Goal: Task Accomplishment & Management: Complete application form

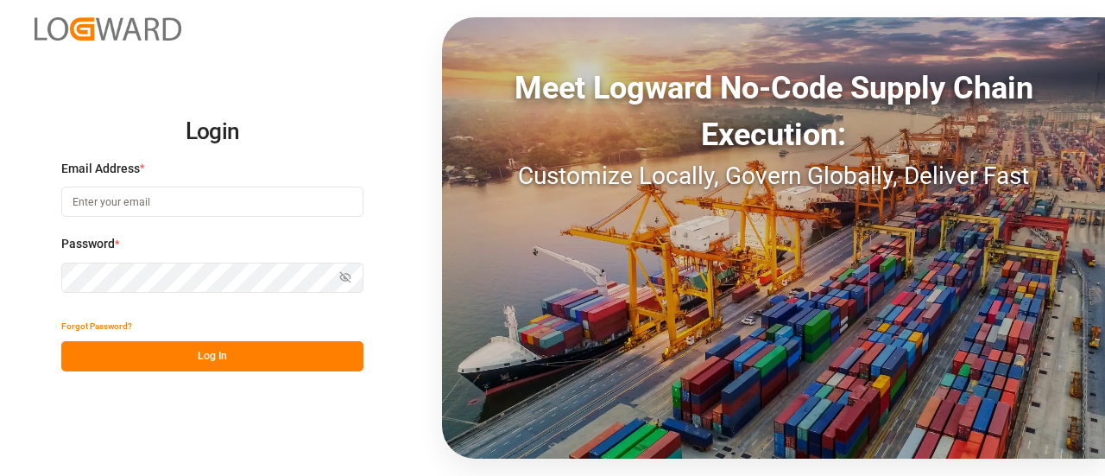
type input "manthan.sutaria@jamindustries.com"
click at [260, 351] on button "Log In" at bounding box center [212, 356] width 302 height 30
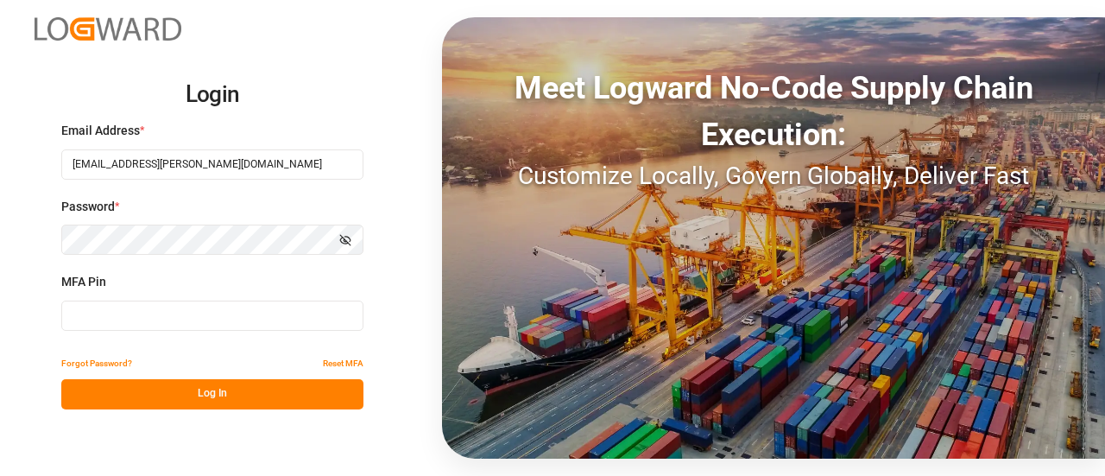
click at [163, 315] on input at bounding box center [212, 316] width 302 height 30
click at [202, 324] on input at bounding box center [212, 316] width 302 height 30
type input "212201"
click at [200, 386] on button "Log In" at bounding box center [212, 394] width 302 height 30
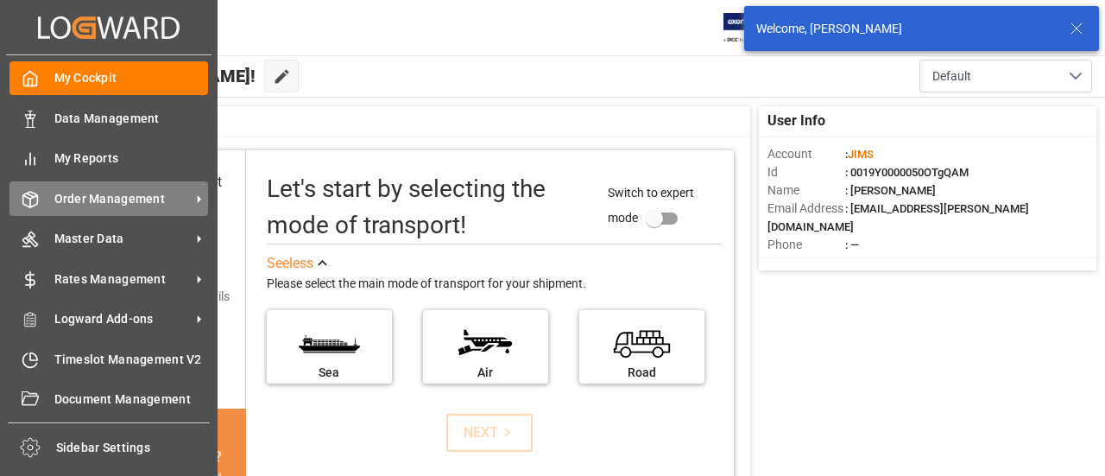
click at [59, 212] on div "Order Management Order Management" at bounding box center [108, 198] width 199 height 34
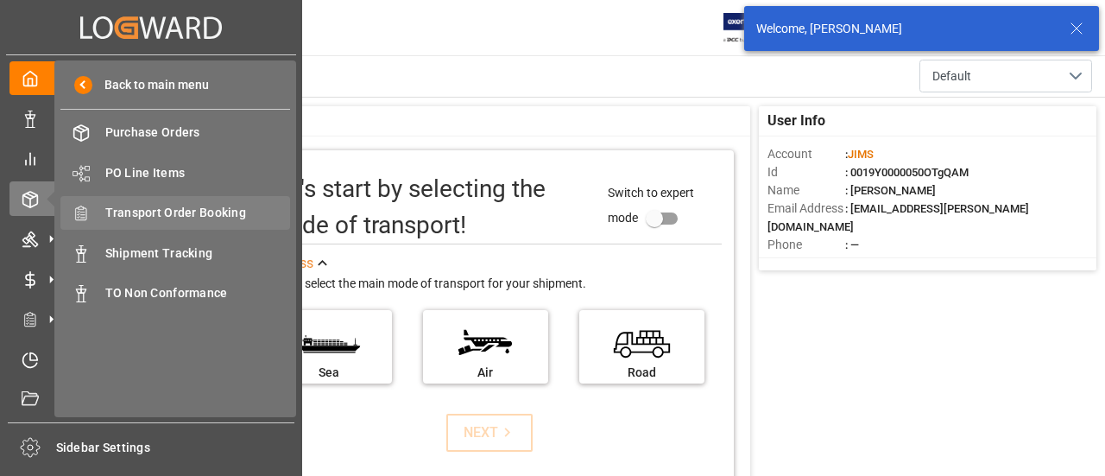
click at [218, 220] on span "Transport Order Booking" at bounding box center [198, 213] width 186 height 18
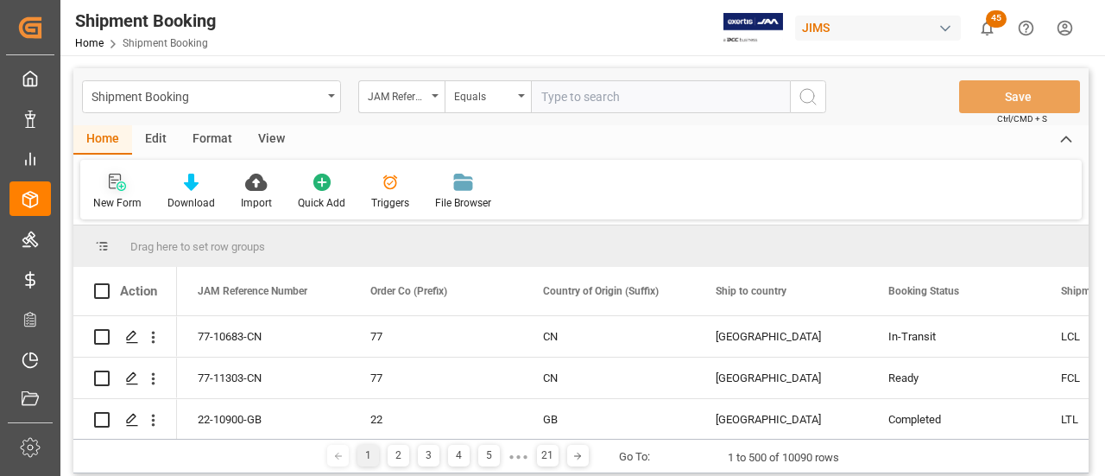
click at [117, 180] on icon at bounding box center [117, 182] width 17 height 17
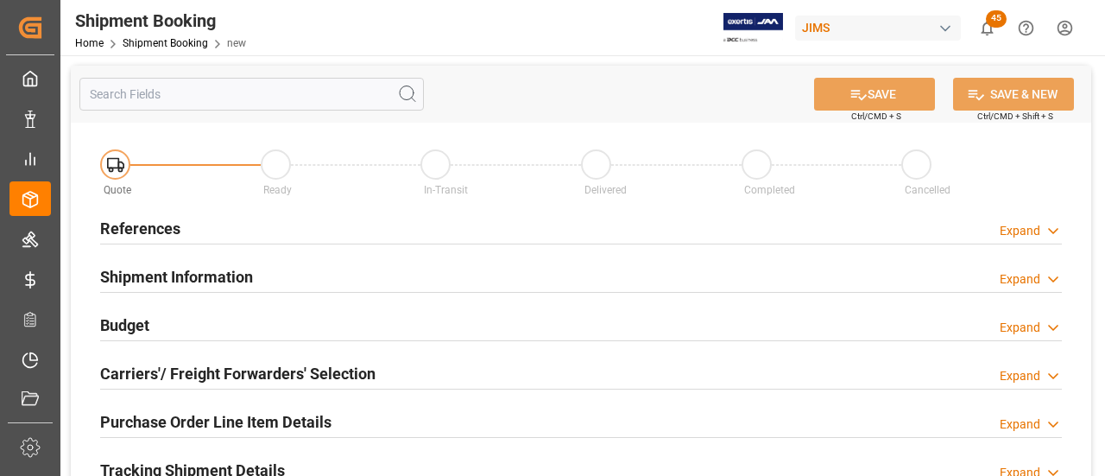
click at [178, 230] on h2 "References" at bounding box center [140, 228] width 80 height 23
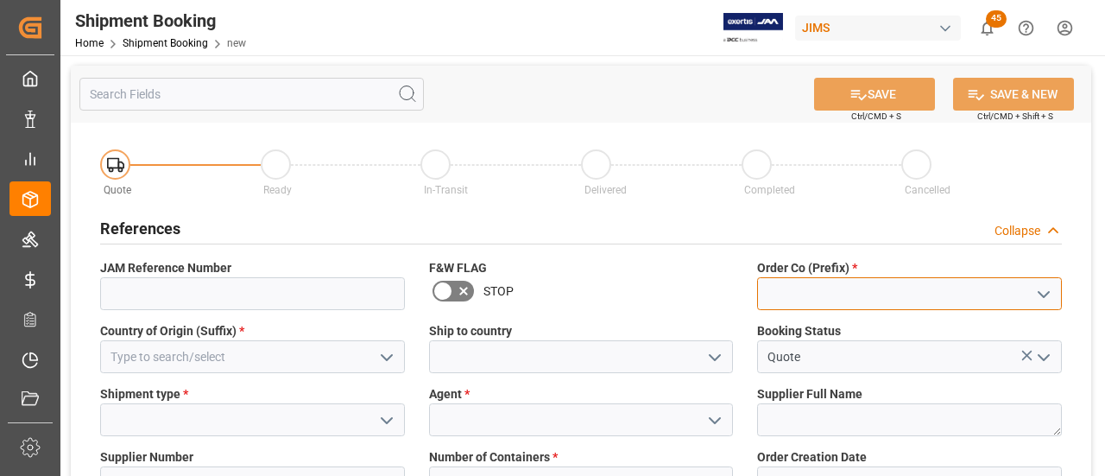
click at [858, 296] on input at bounding box center [909, 293] width 305 height 33
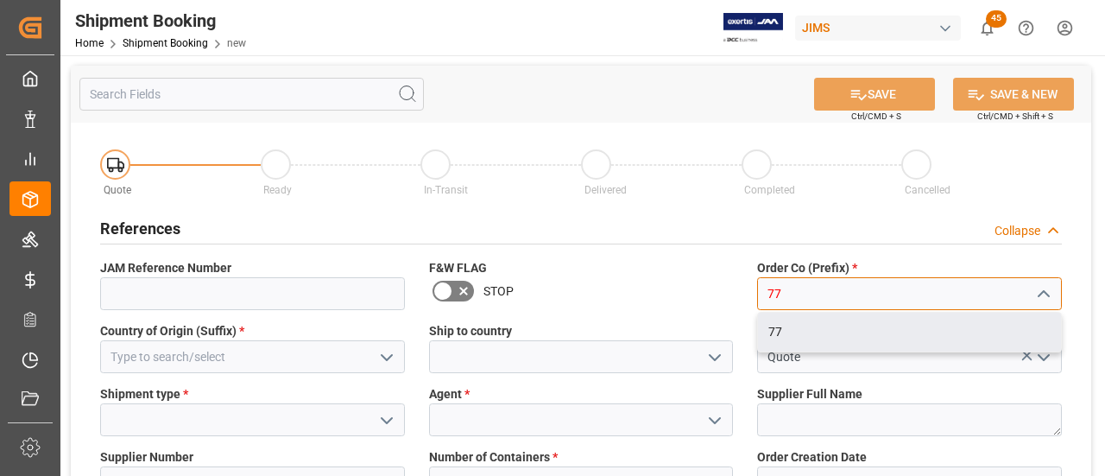
type input "77"
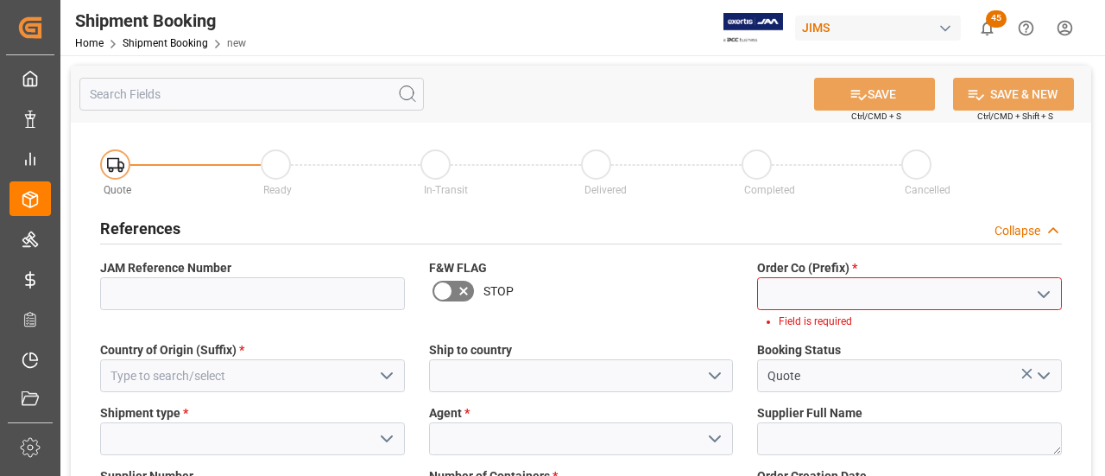
click at [799, 284] on input at bounding box center [909, 293] width 305 height 33
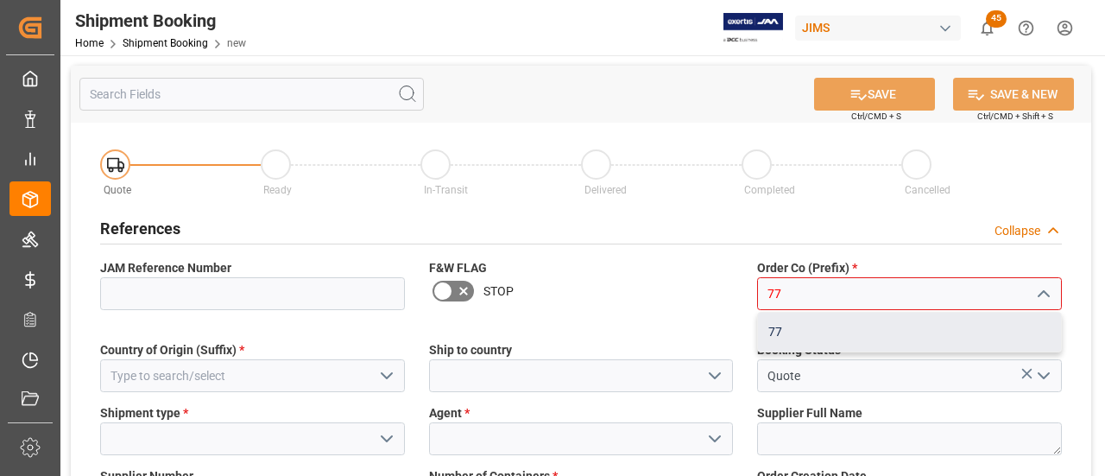
click at [790, 329] on div "77" at bounding box center [909, 332] width 303 height 39
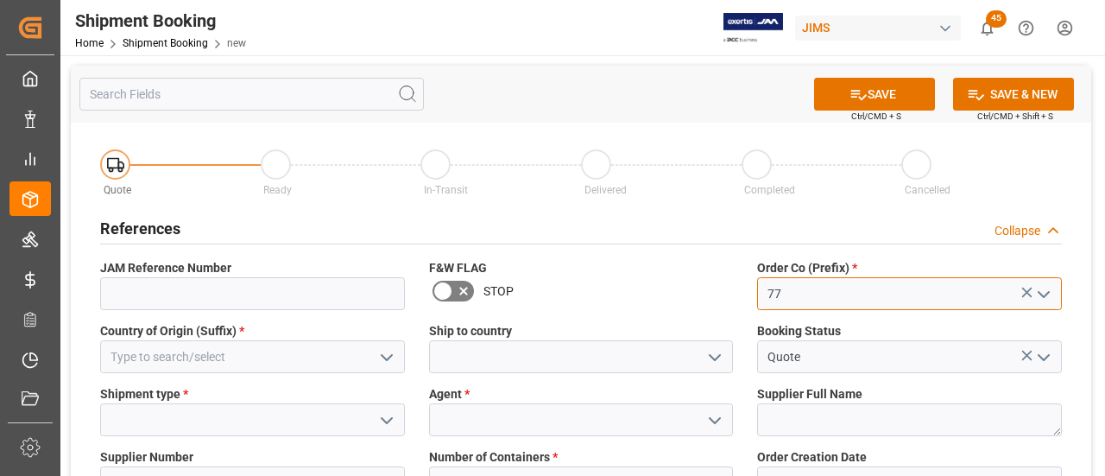
type input "77"
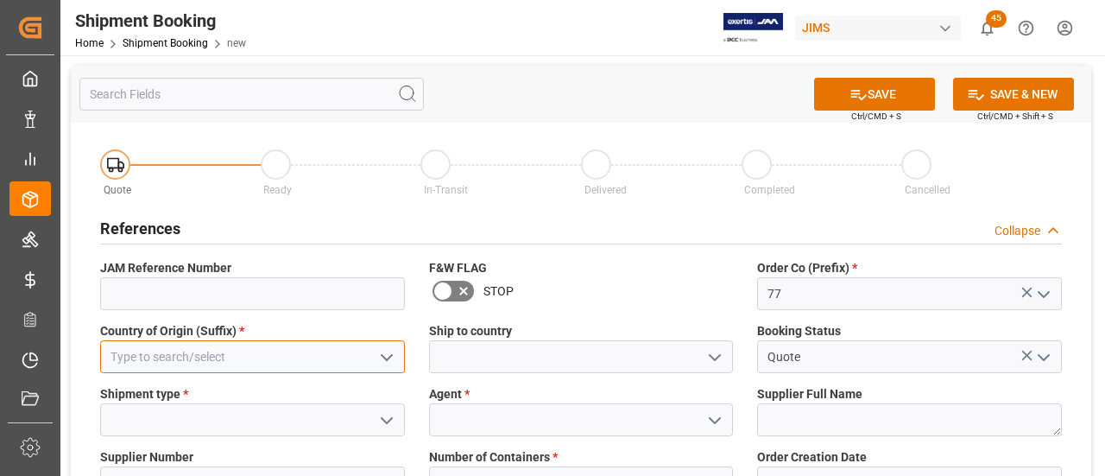
click at [214, 351] on input at bounding box center [252, 356] width 305 height 33
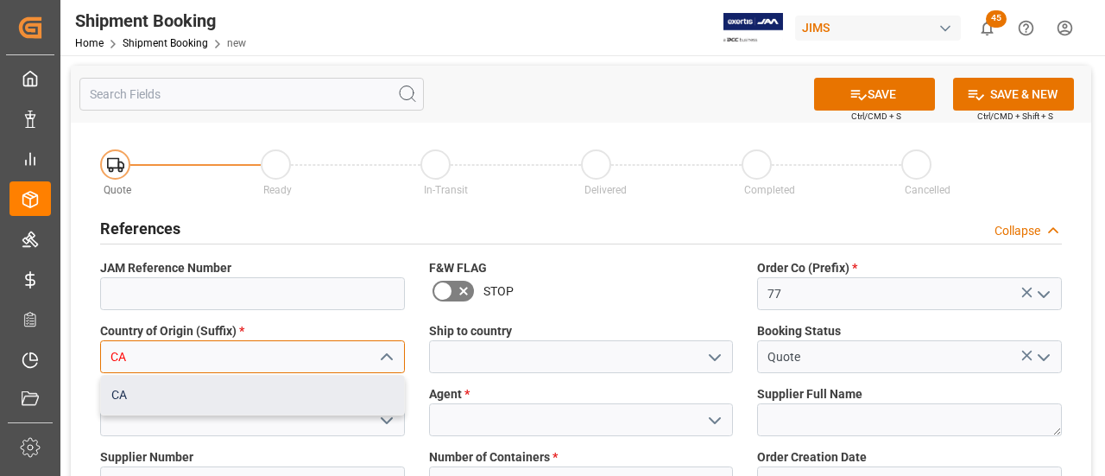
click at [140, 389] on div "CA" at bounding box center [252, 395] width 303 height 39
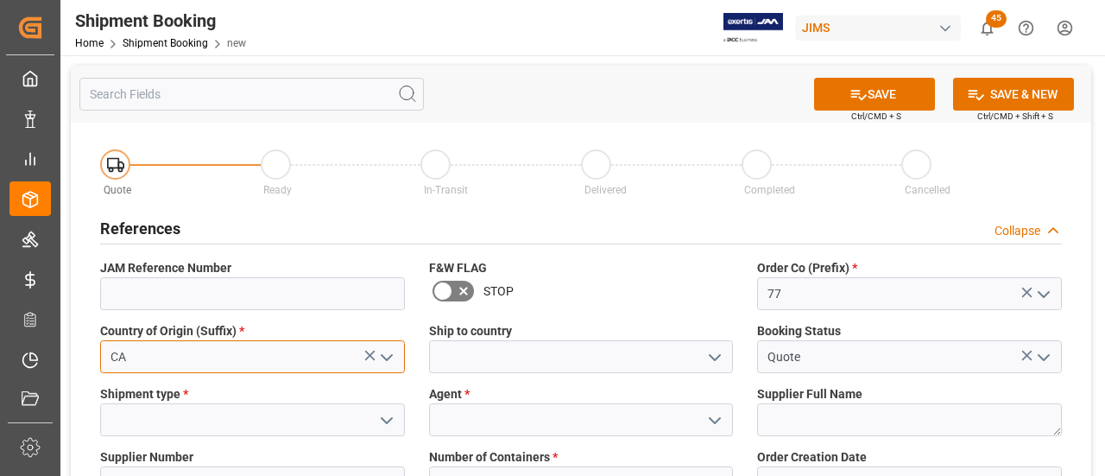
type input "CA"
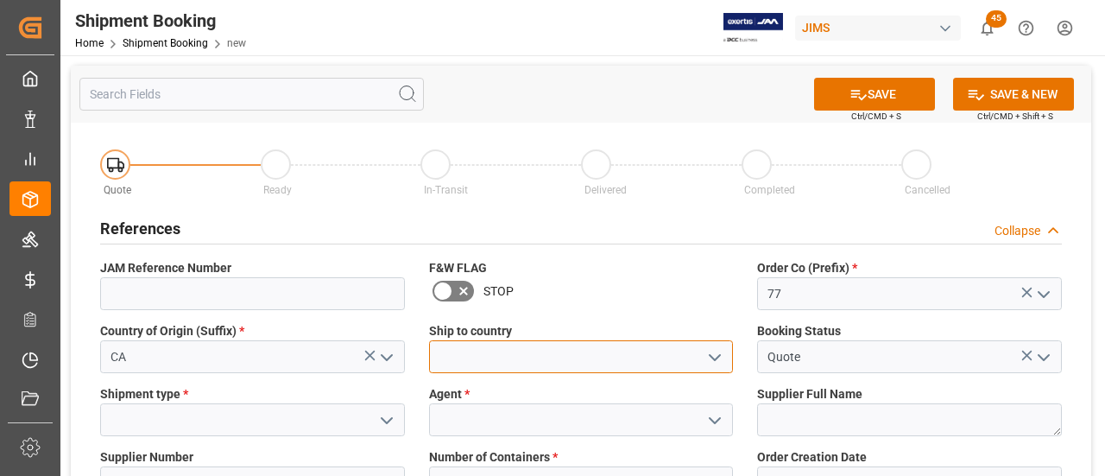
click at [476, 362] on input at bounding box center [581, 356] width 305 height 33
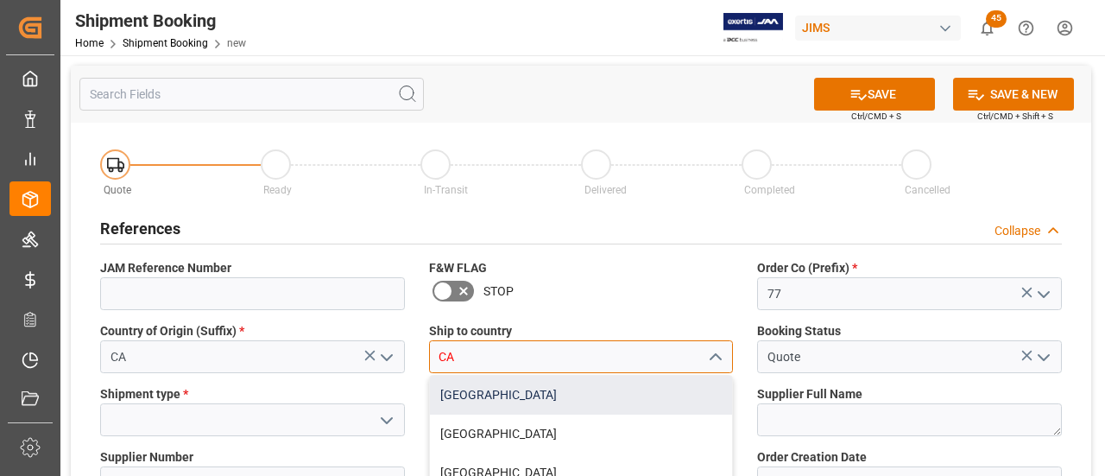
click at [453, 389] on div "[GEOGRAPHIC_DATA]" at bounding box center [581, 395] width 303 height 39
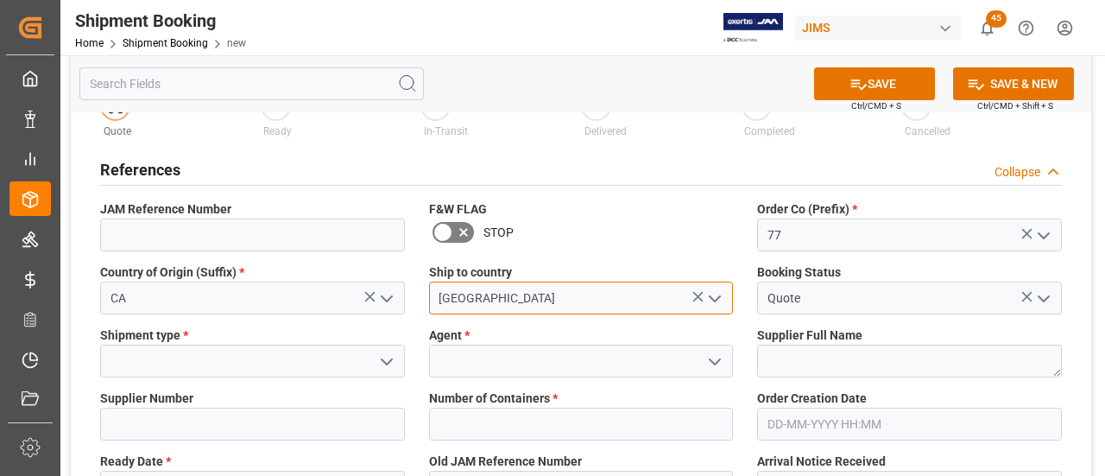
scroll to position [86, 0]
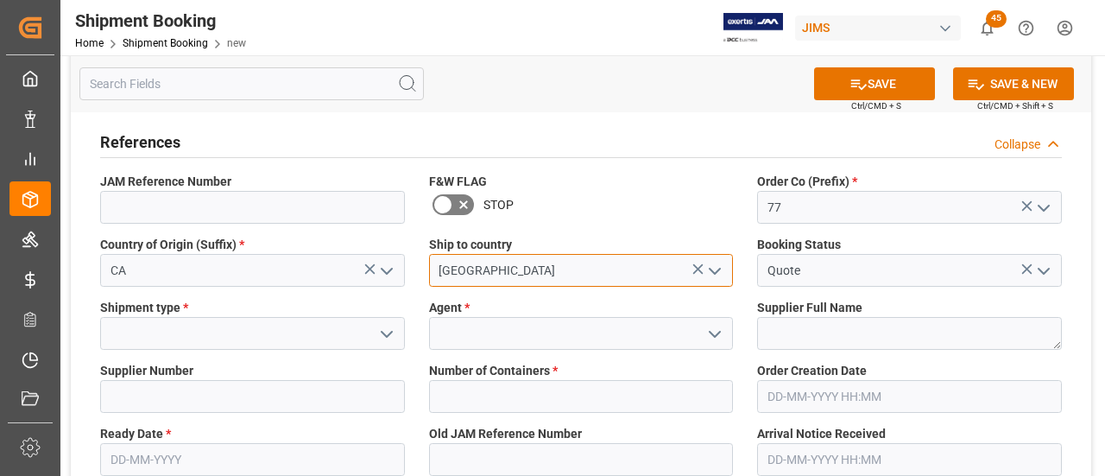
type input "[GEOGRAPHIC_DATA]"
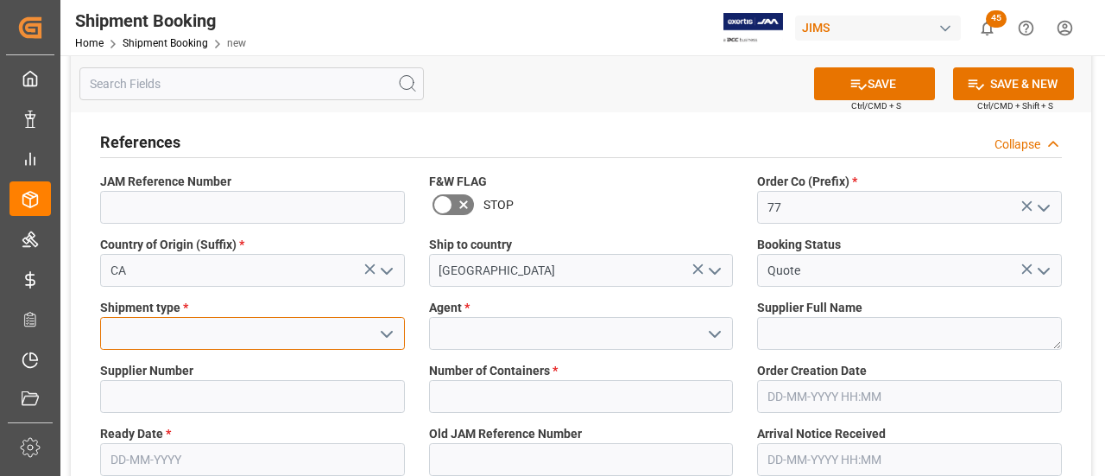
click at [292, 328] on input at bounding box center [252, 333] width 305 height 33
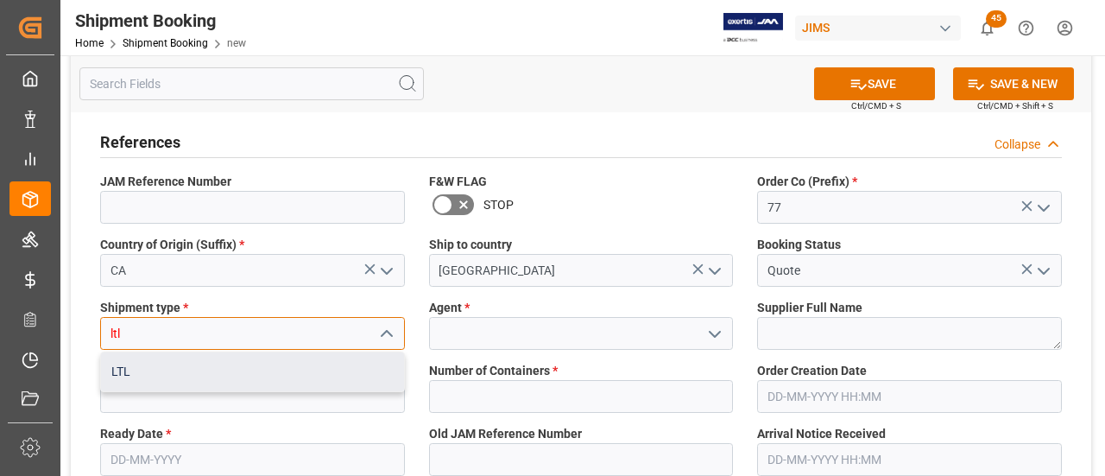
click at [230, 373] on div "LTL" at bounding box center [252, 371] width 303 height 39
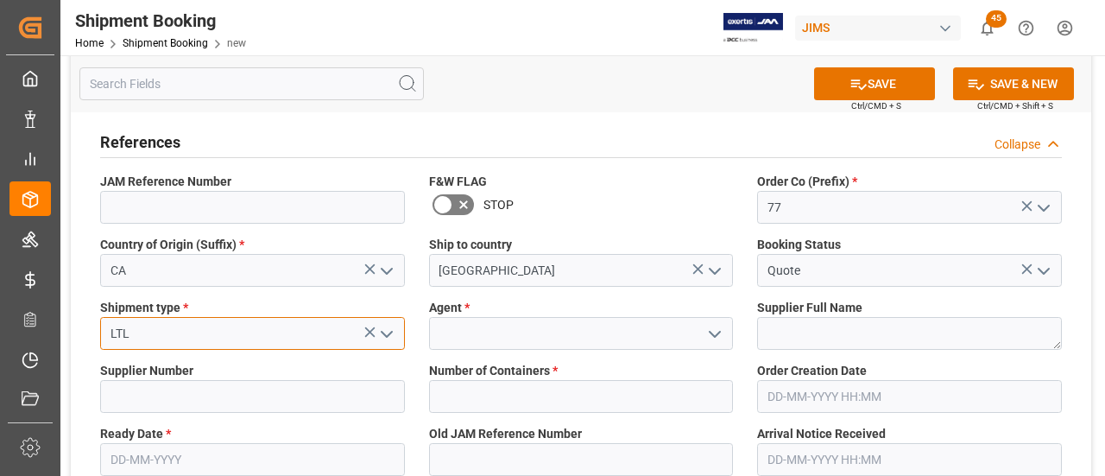
type input "LTL"
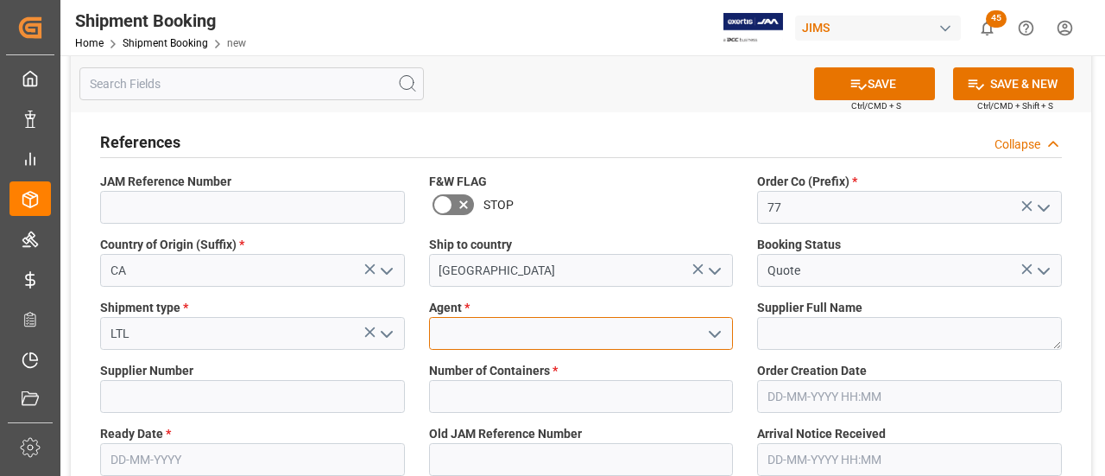
click at [478, 334] on input at bounding box center [581, 333] width 305 height 33
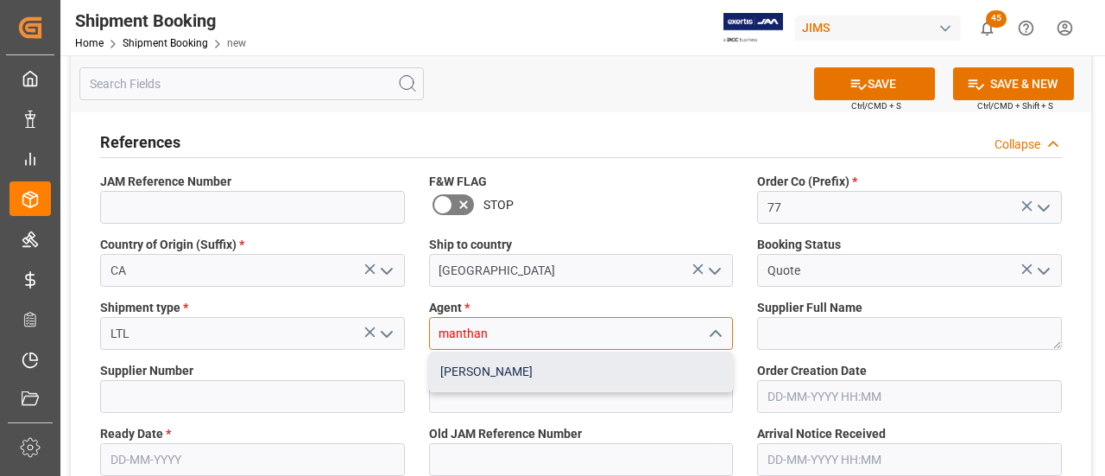
click at [527, 375] on div "[PERSON_NAME]" at bounding box center [581, 371] width 303 height 39
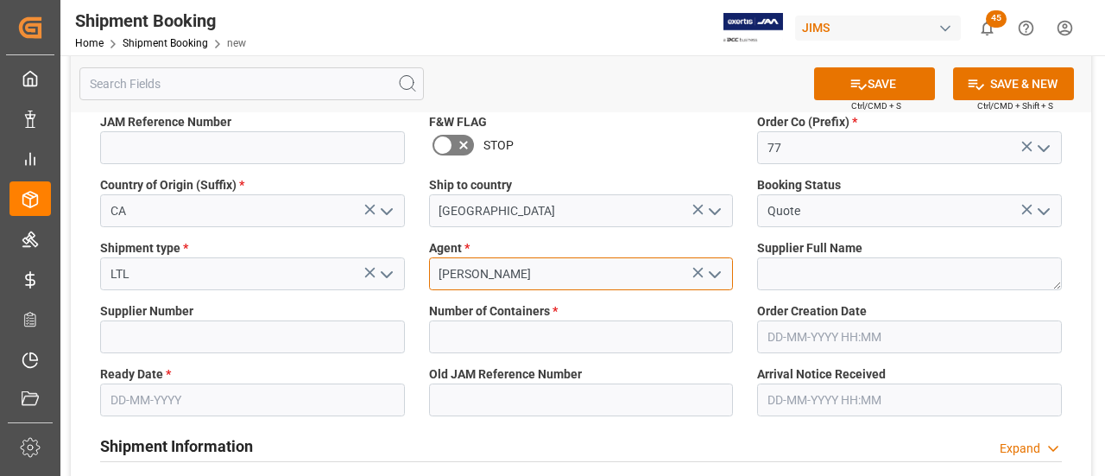
scroll to position [173, 0]
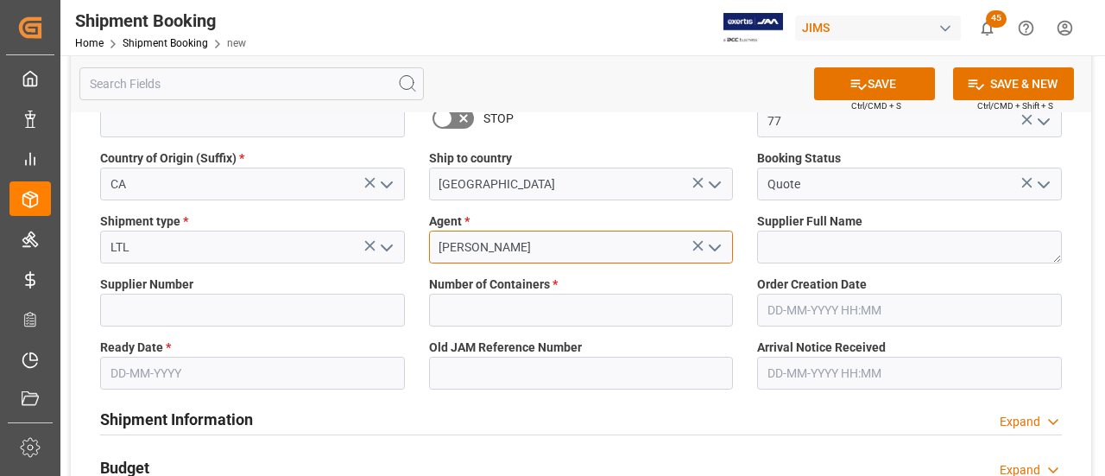
type input "[PERSON_NAME]"
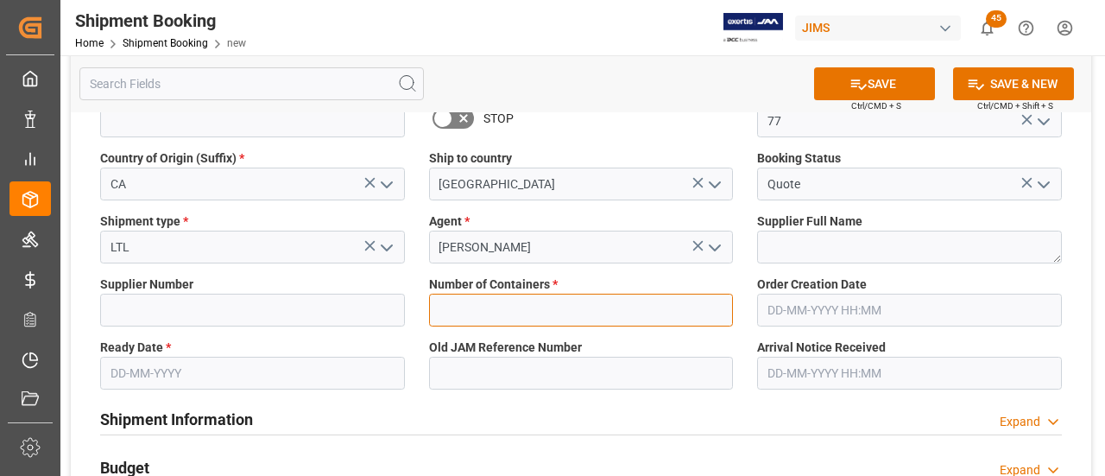
click at [565, 298] on input "text" at bounding box center [581, 310] width 305 height 33
type input "0"
click at [222, 383] on input "text" at bounding box center [252, 373] width 305 height 33
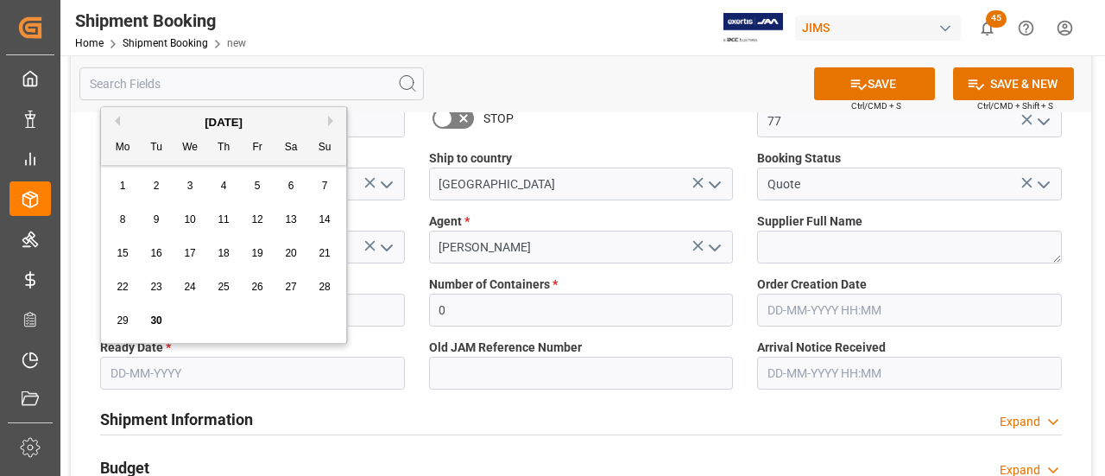
click at [153, 315] on span "30" at bounding box center [155, 320] width 11 height 12
type input "[DATE]"
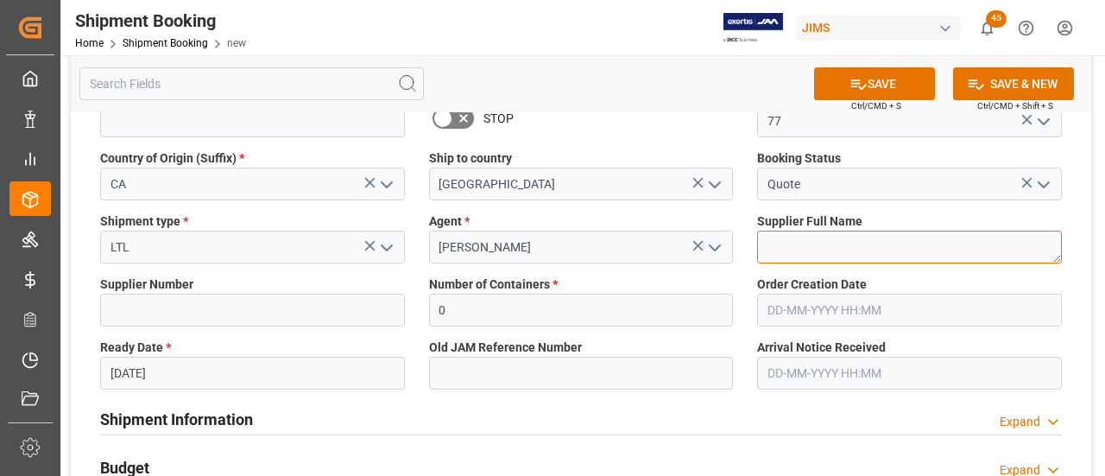
click at [807, 248] on textarea at bounding box center [909, 247] width 305 height 33
type textarea "Accent Impression"
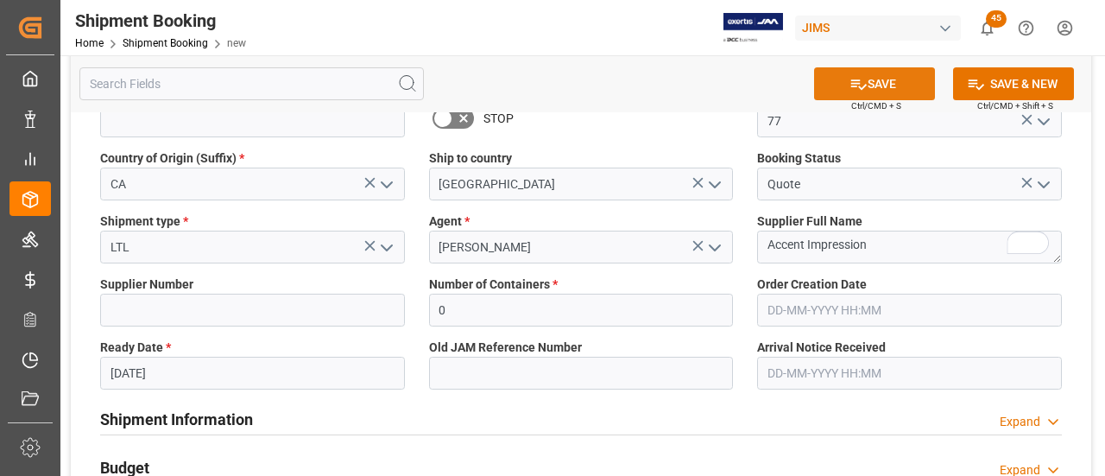
click at [872, 89] on button "SAVE" at bounding box center [874, 83] width 121 height 33
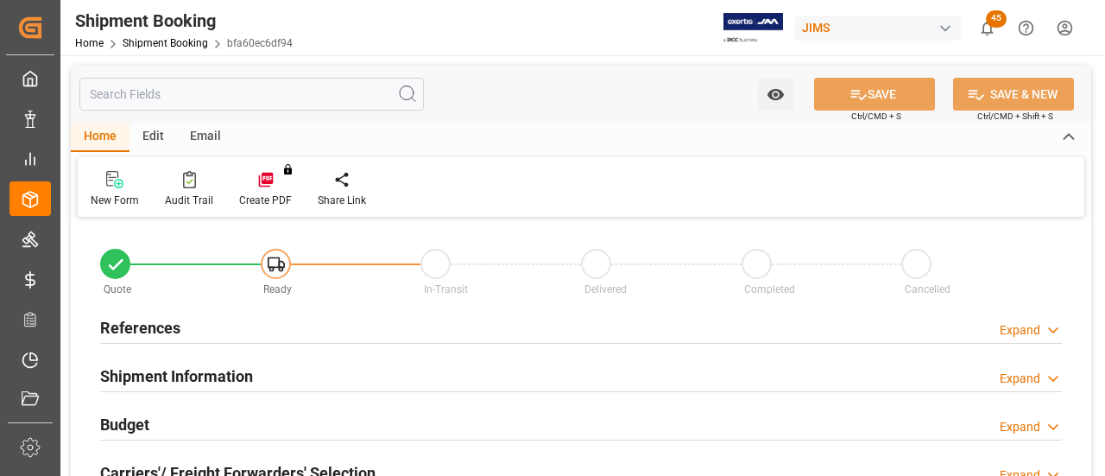
type input "0"
type input "[DATE]"
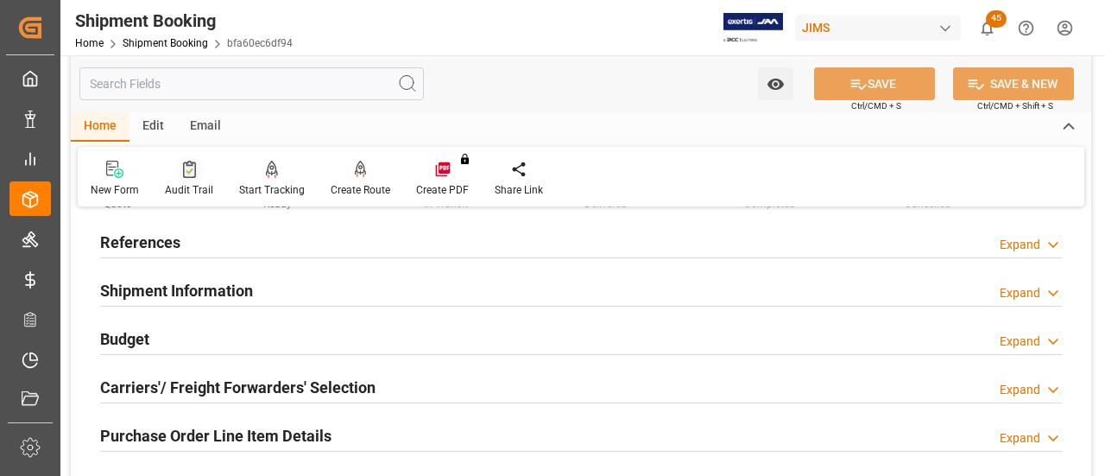
scroll to position [86, 0]
click at [157, 239] on h2 "References" at bounding box center [140, 241] width 80 height 23
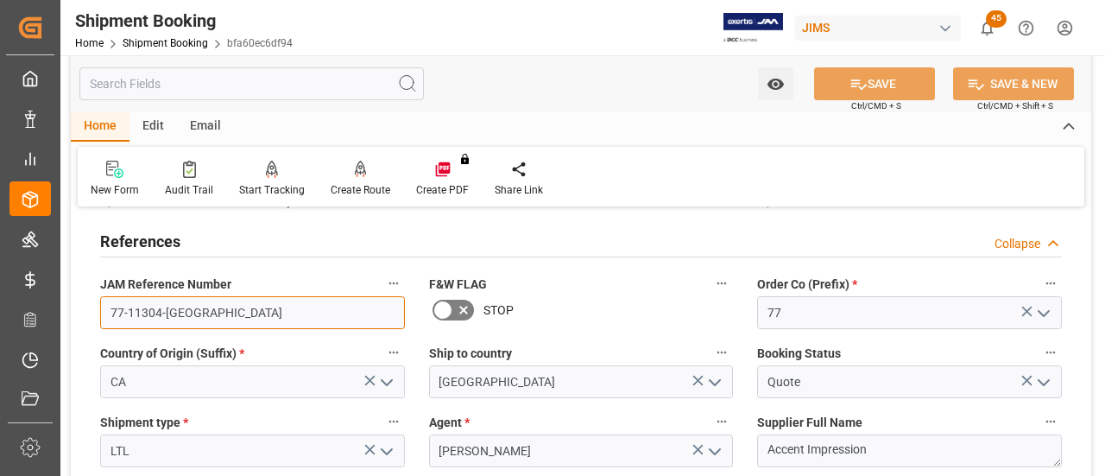
drag, startPoint x: 187, startPoint y: 305, endPoint x: 66, endPoint y: 310, distance: 121.0
